Goal: Information Seeking & Learning: Check status

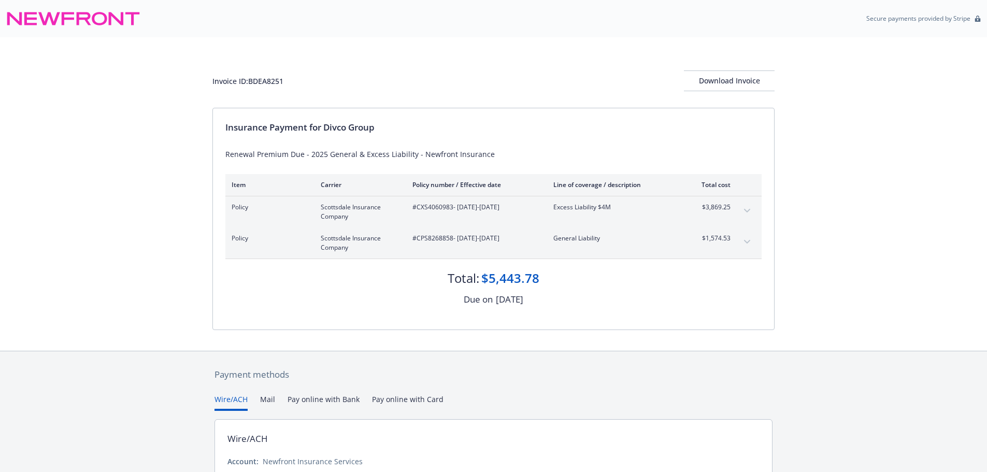
click at [937, 405] on div "Payment methods Wire/ACH Mail Pay online with Bank Pay online with Card Wire/AC…" at bounding box center [493, 458] width 987 height 215
click at [691, 199] on div "Policy Scottsdale Insurance Company #CXS4060983 - [DATE]-[DATE] Excess Liabilit…" at bounding box center [493, 211] width 536 height 31
click at [842, 102] on div "Invoice ID: BDEA8251 Download Invoice Insurance Payment for Divco Group Renewal…" at bounding box center [493, 194] width 987 height 314
